Goal: Task Accomplishment & Management: Use online tool/utility

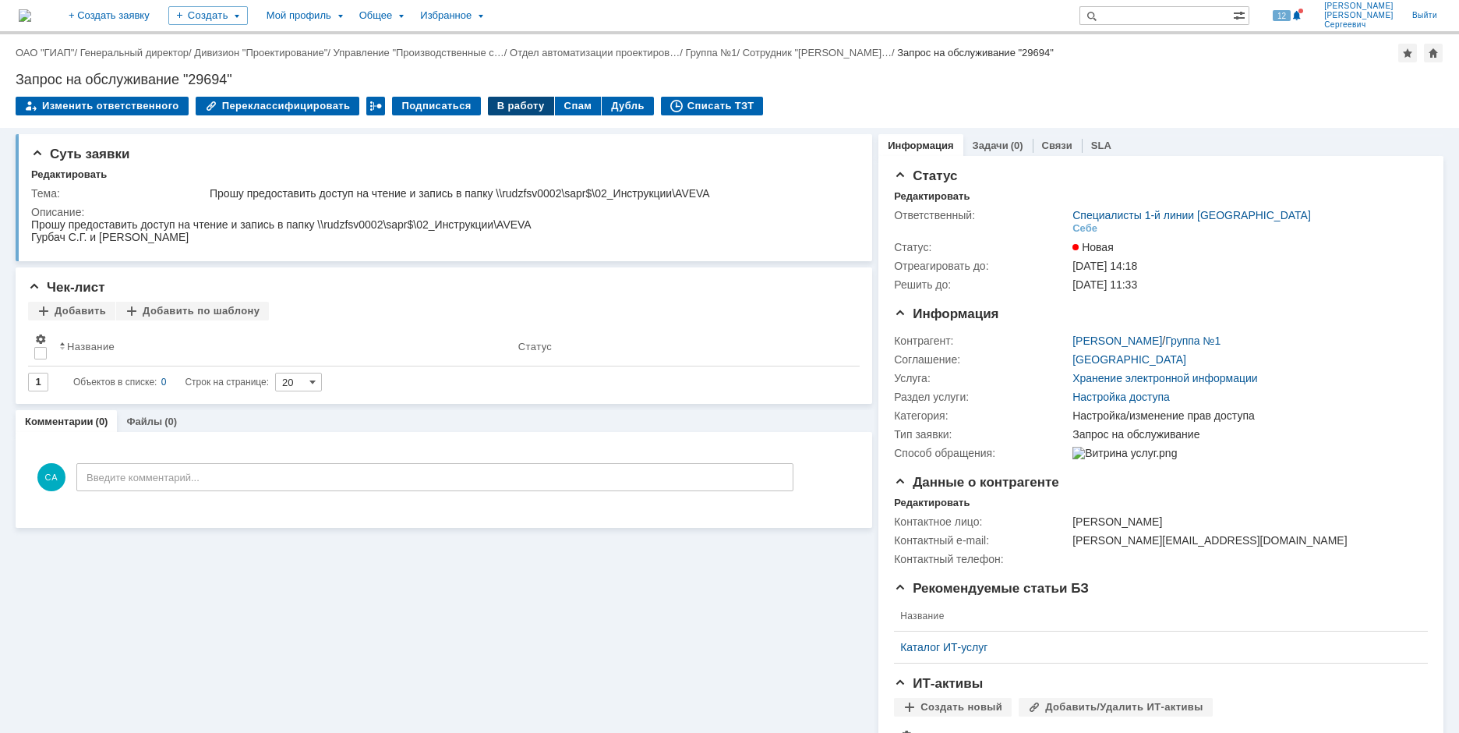
click at [504, 110] on div "В работу" at bounding box center [521, 106] width 66 height 19
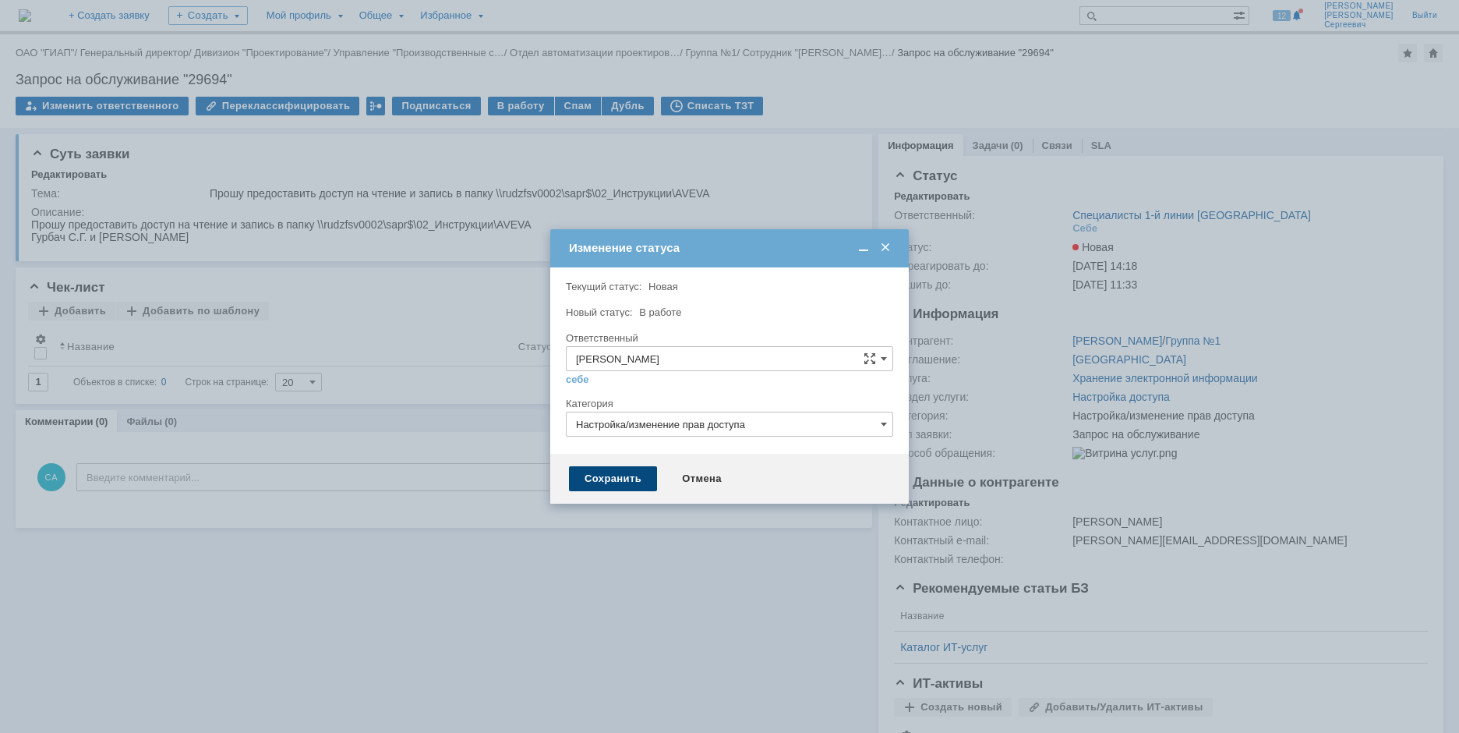
click at [608, 467] on div "Сохранить" at bounding box center [613, 478] width 88 height 25
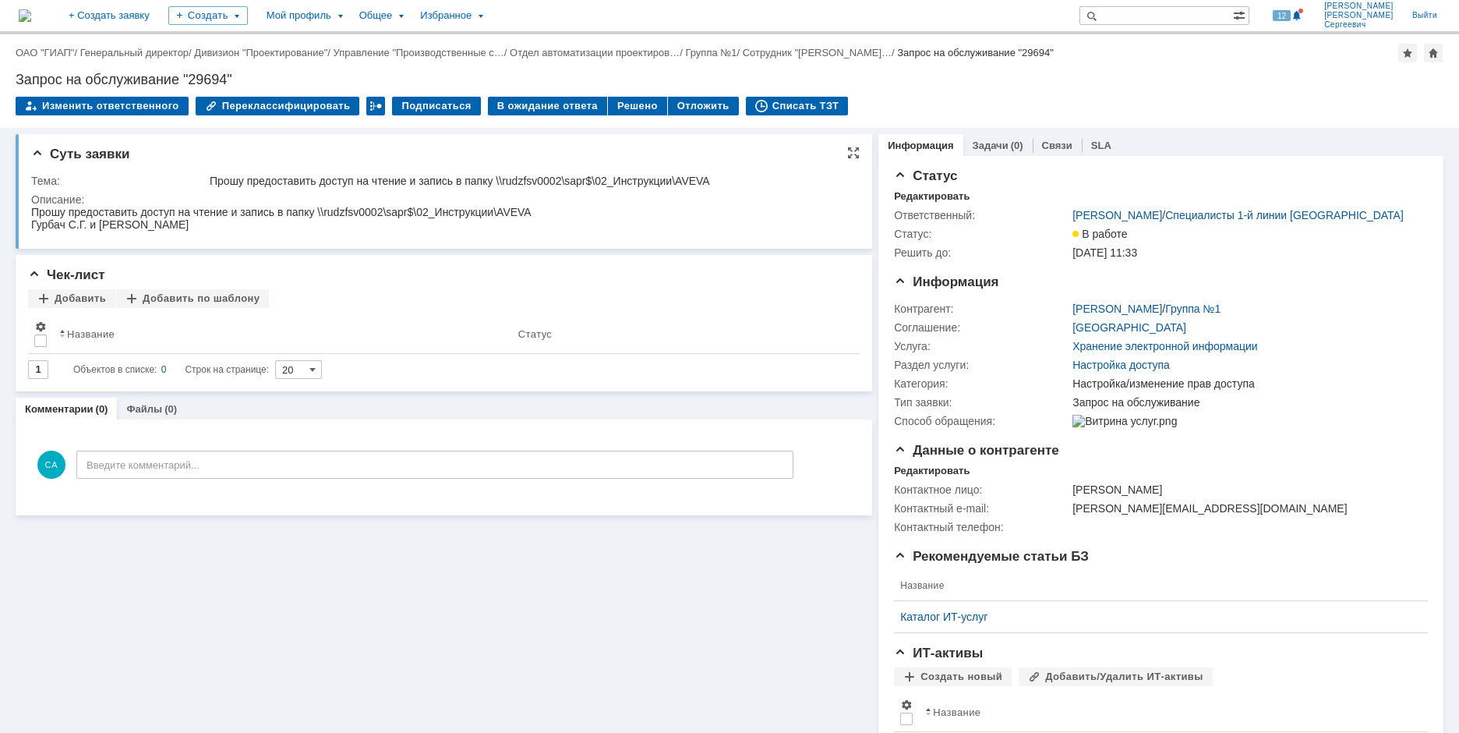
click at [275, 200] on div "Описание:" at bounding box center [441, 199] width 821 height 12
click at [771, 113] on div "Списать ТЗТ" at bounding box center [797, 106] width 103 height 19
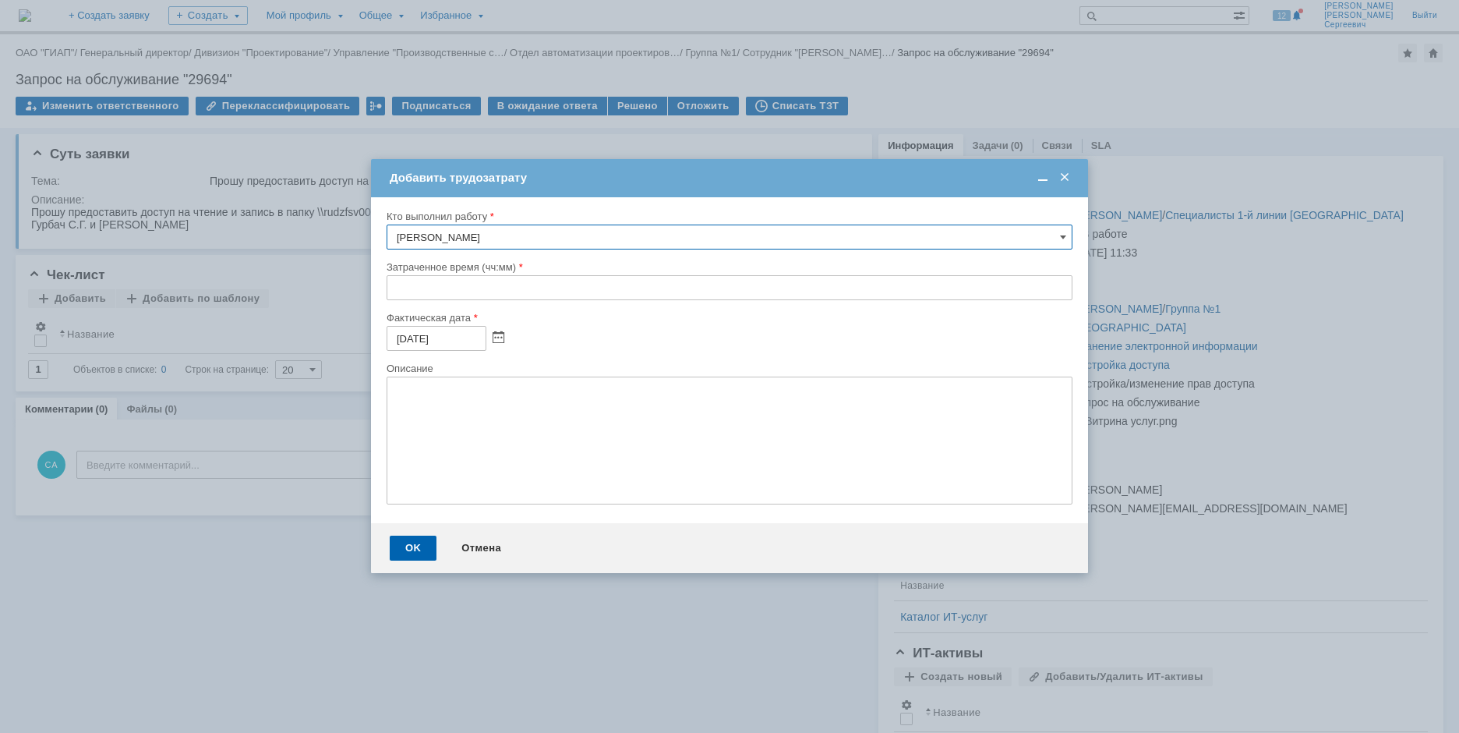
click at [387, 291] on input "text" at bounding box center [730, 287] width 686 height 25
type input "00:10"
click at [413, 555] on div "OK" at bounding box center [413, 547] width 47 height 25
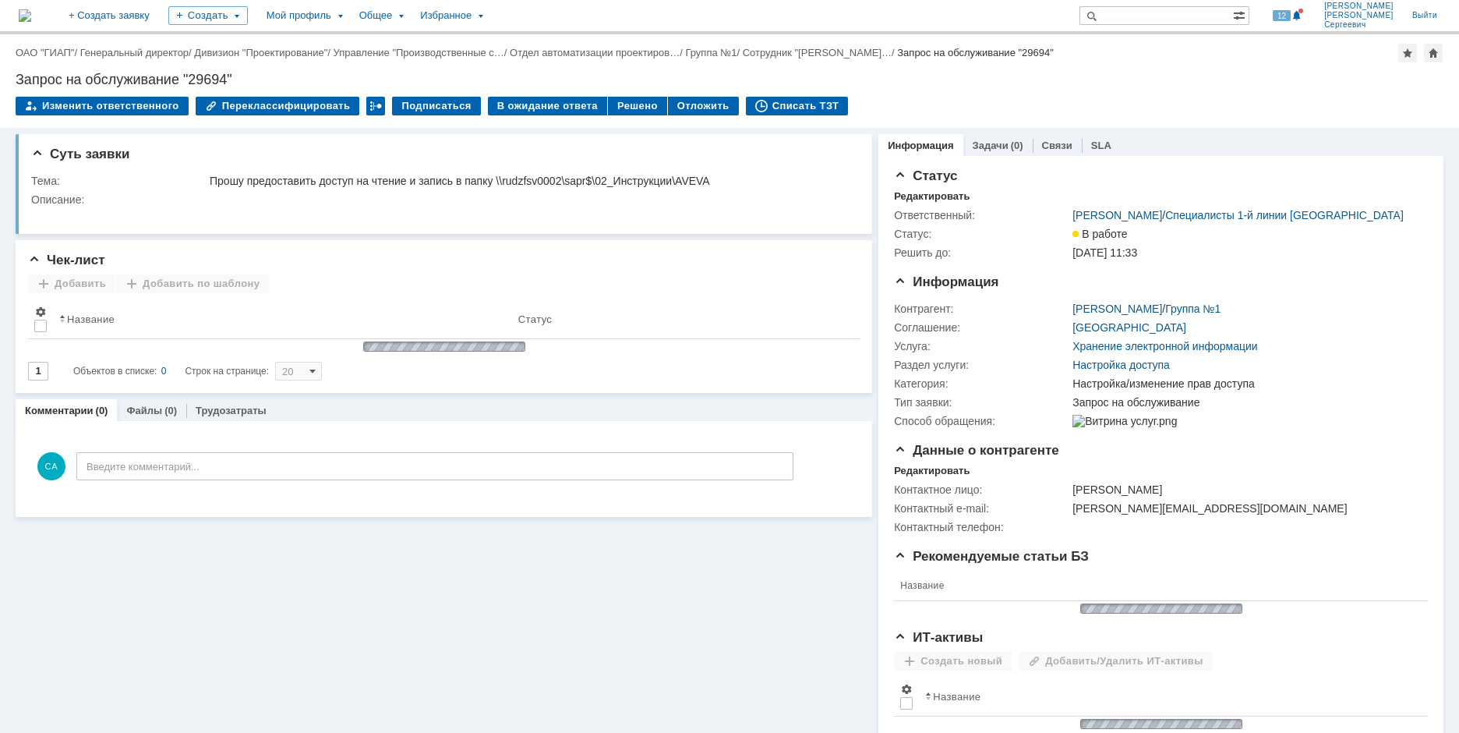
click at [417, 542] on div "Суть заявки Тема: Прошу предоставить доступ на чтение и запись в папку \\rudzfs…" at bounding box center [444, 492] width 856 height 729
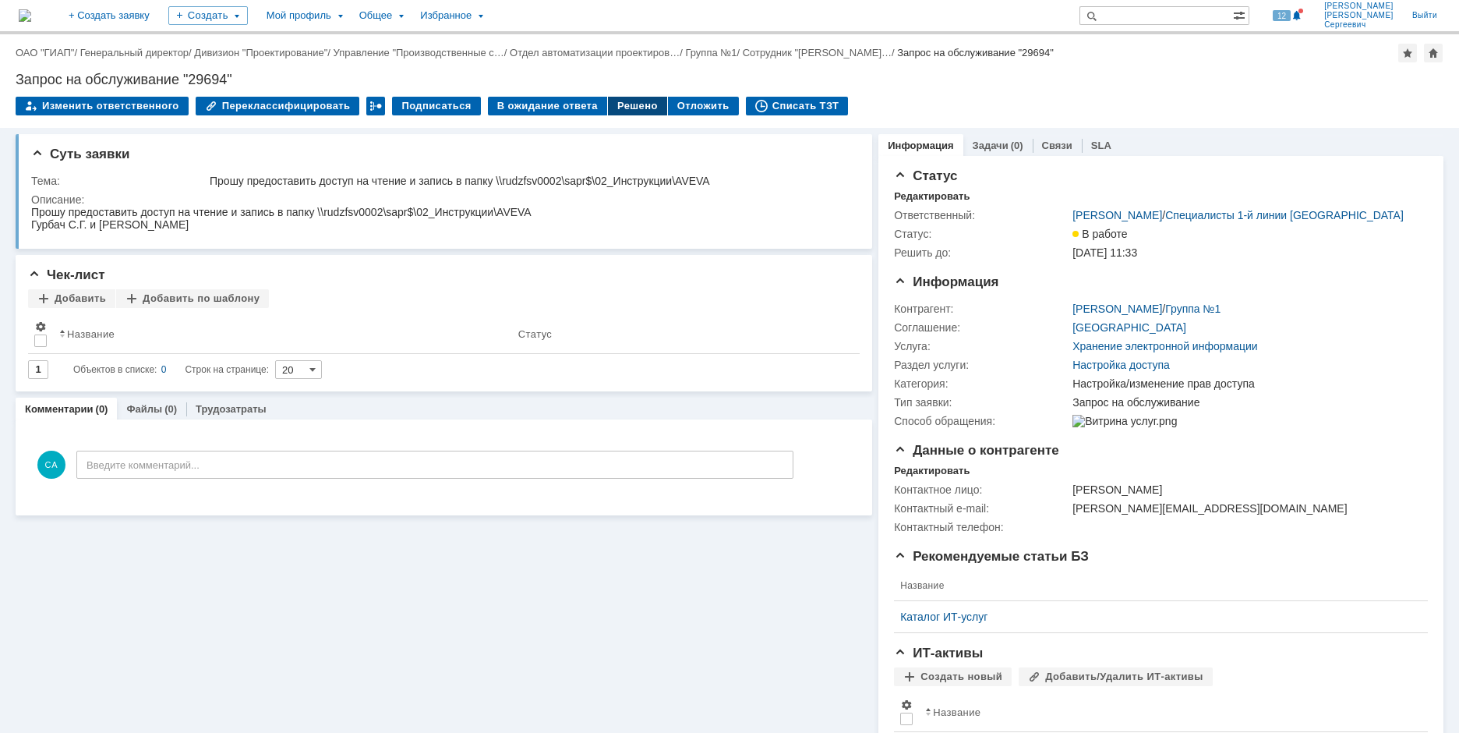
click at [616, 97] on div "Решено" at bounding box center [637, 106] width 59 height 19
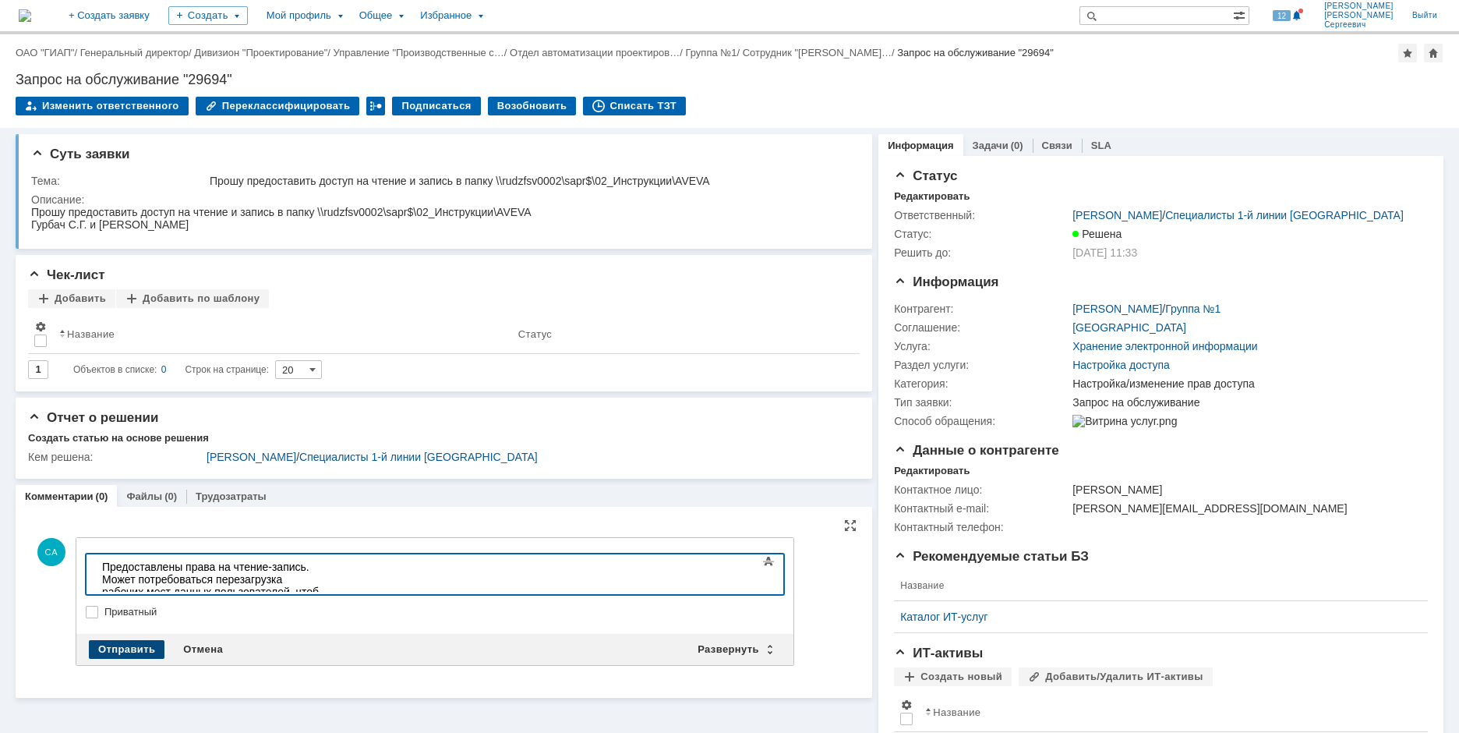
click at [129, 653] on div "Отправить" at bounding box center [127, 649] width 76 height 19
